Goal: Information Seeking & Learning: Learn about a topic

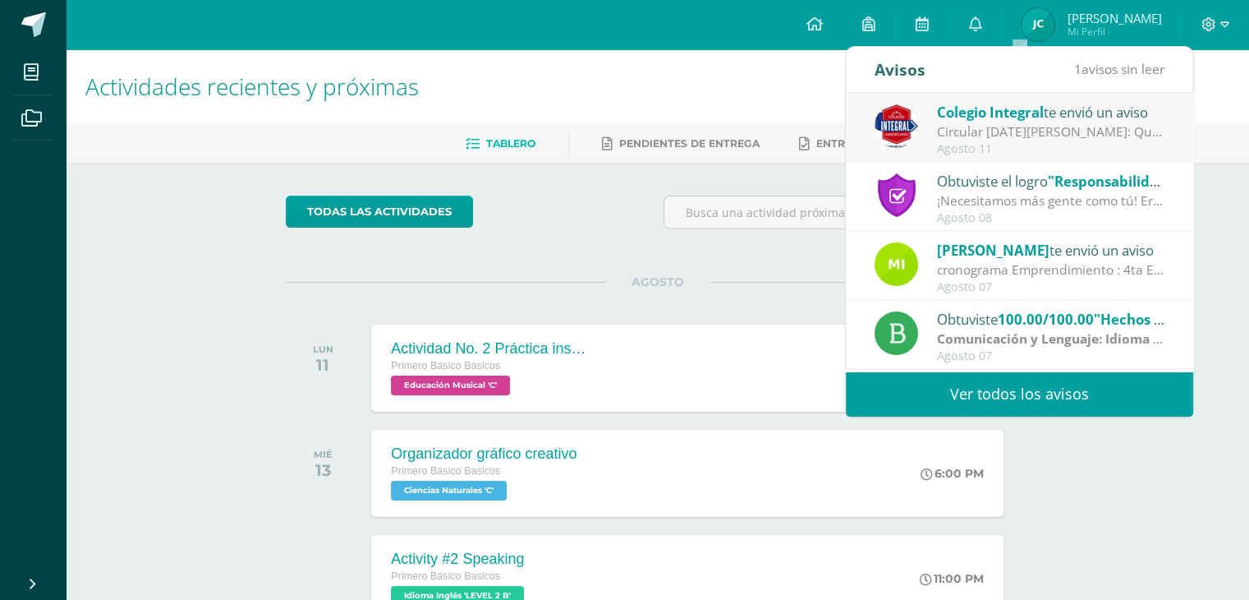
click at [1153, 119] on div "Colegio Integral te envió un aviso Circular [DATE][PERSON_NAME]: Querida comuni…" at bounding box center [1019, 127] width 347 height 69
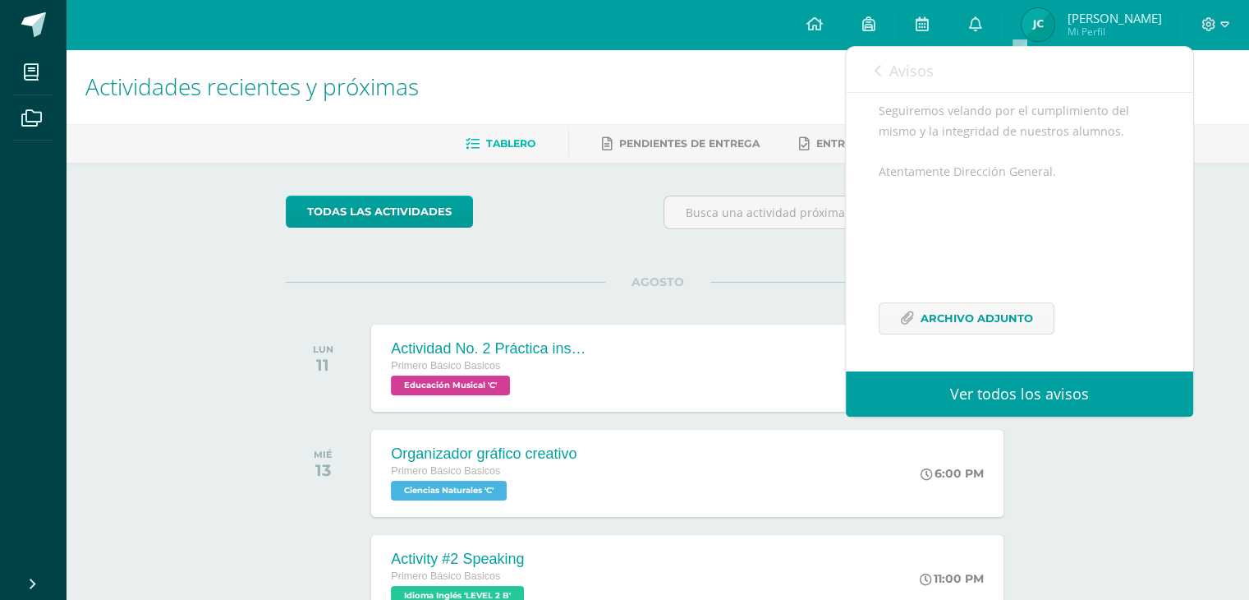
scroll to position [299, 0]
click at [940, 287] on div "Querida comunidad educativa, te trasladamos este PDF con la circular enviada [D…" at bounding box center [1020, 167] width 282 height 374
click at [940, 309] on span "Archivo Adjunto" at bounding box center [977, 318] width 113 height 30
click at [871, 66] on div "Avisos 0 avisos sin leer Avisos" at bounding box center [1019, 70] width 347 height 46
click at [884, 71] on link "Avisos" at bounding box center [904, 70] width 59 height 47
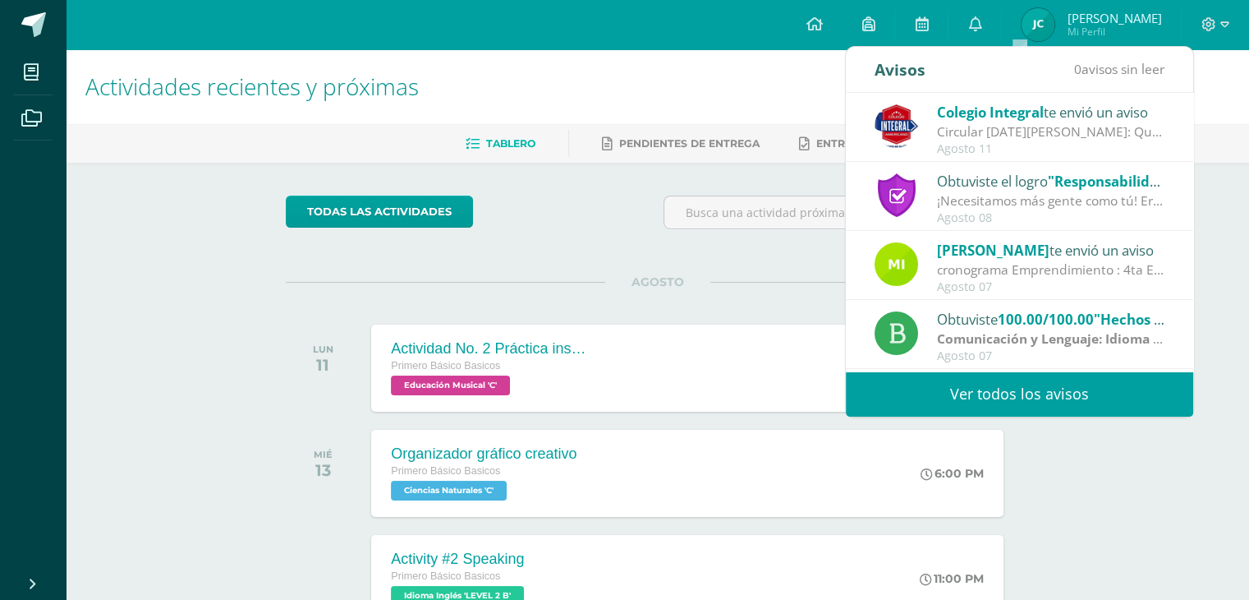
click at [898, 57] on div "Avisos" at bounding box center [900, 69] width 51 height 45
click at [1001, 37] on link "0" at bounding box center [975, 24] width 53 height 49
click at [982, 23] on link "0" at bounding box center [975, 24] width 53 height 49
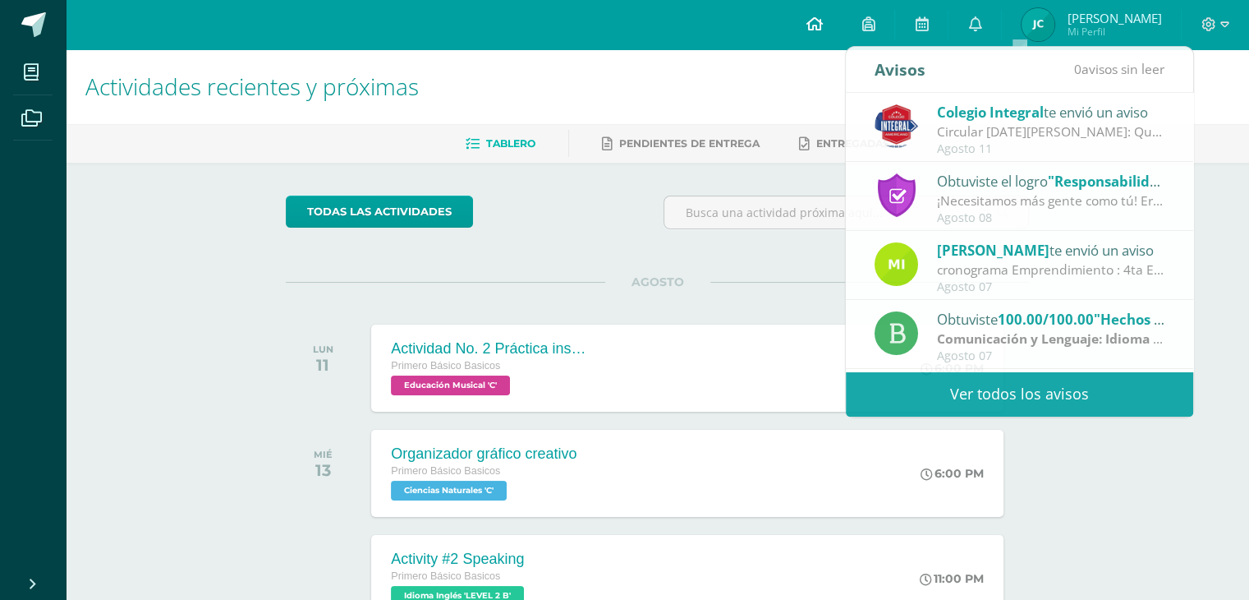
click at [838, 14] on link at bounding box center [814, 24] width 56 height 49
